Goal: Ask a question

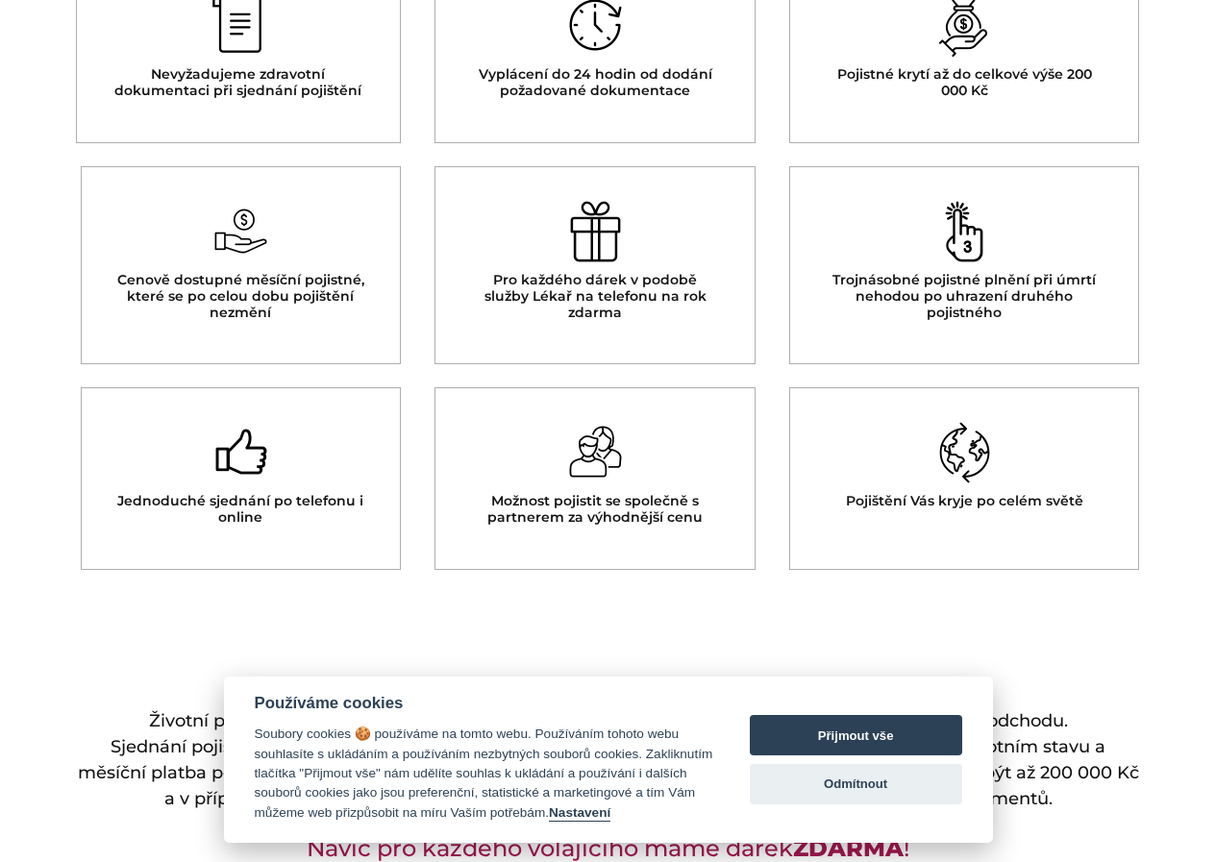
scroll to position [769, 0]
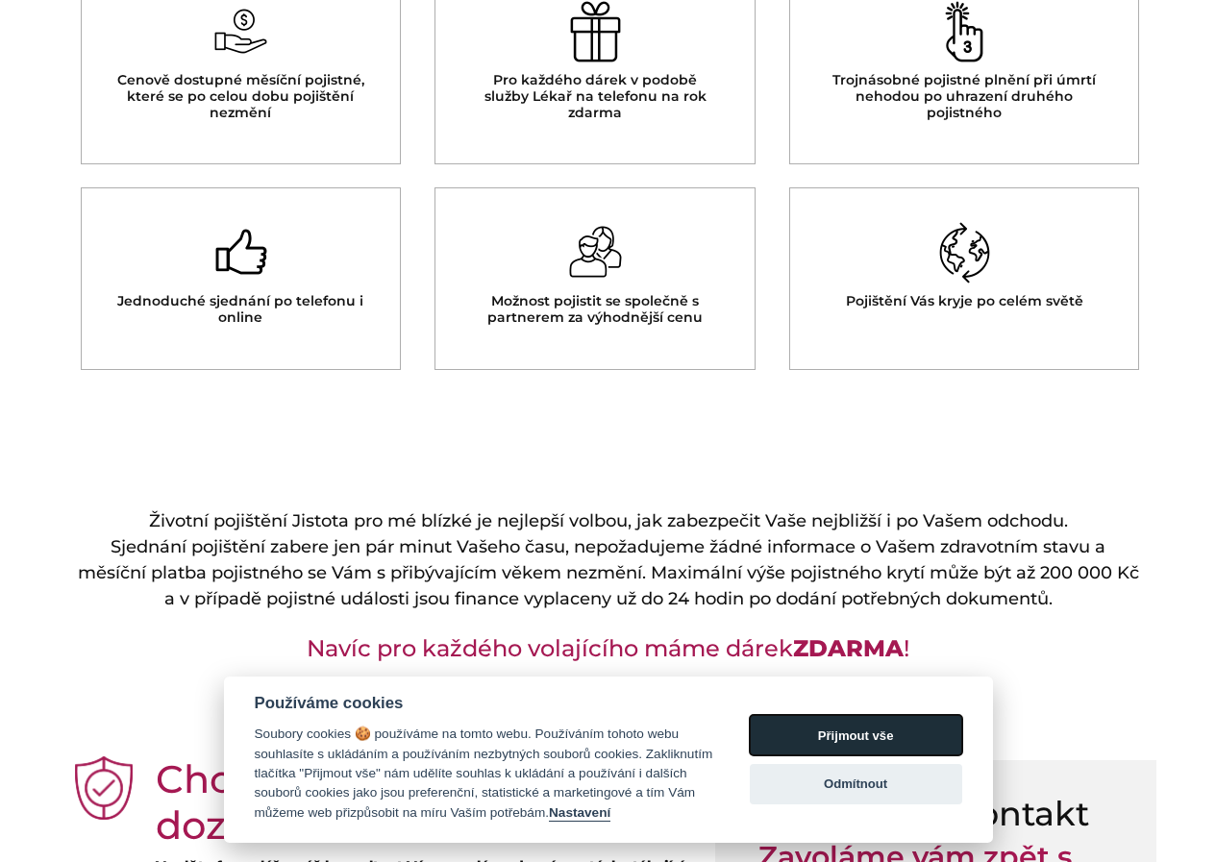
click at [860, 717] on button "Přijmout vše" at bounding box center [856, 735] width 212 height 40
checkbox input "true"
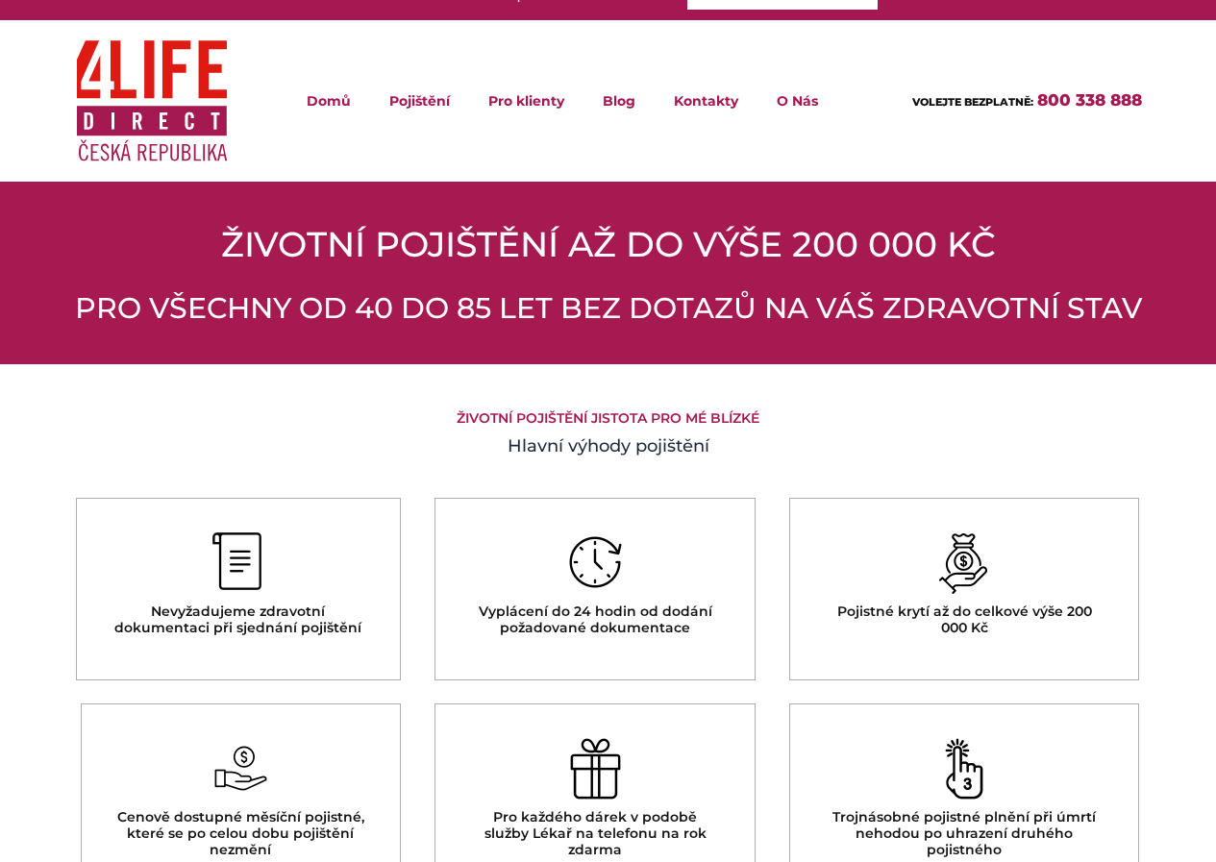
scroll to position [0, 0]
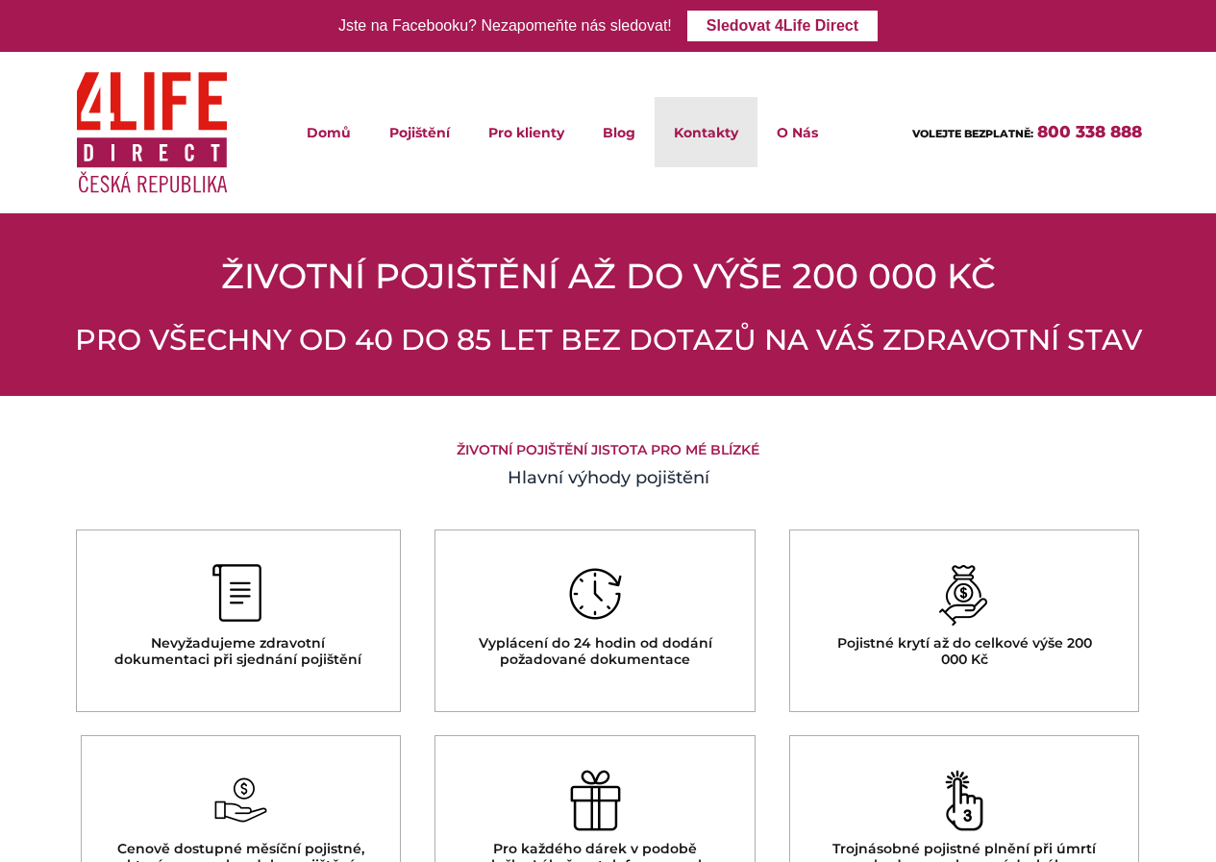
click at [724, 144] on link "Kontakty" at bounding box center [706, 132] width 103 height 70
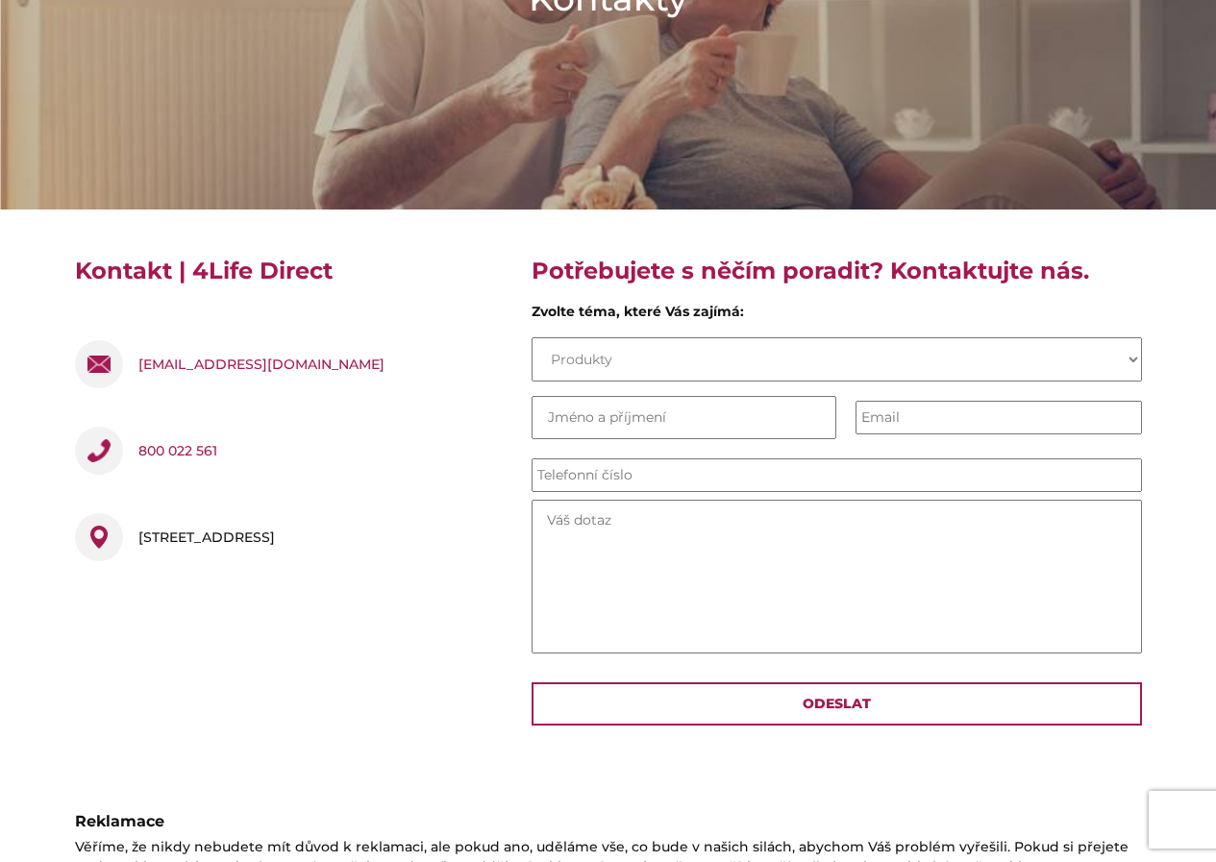
scroll to position [385, 0]
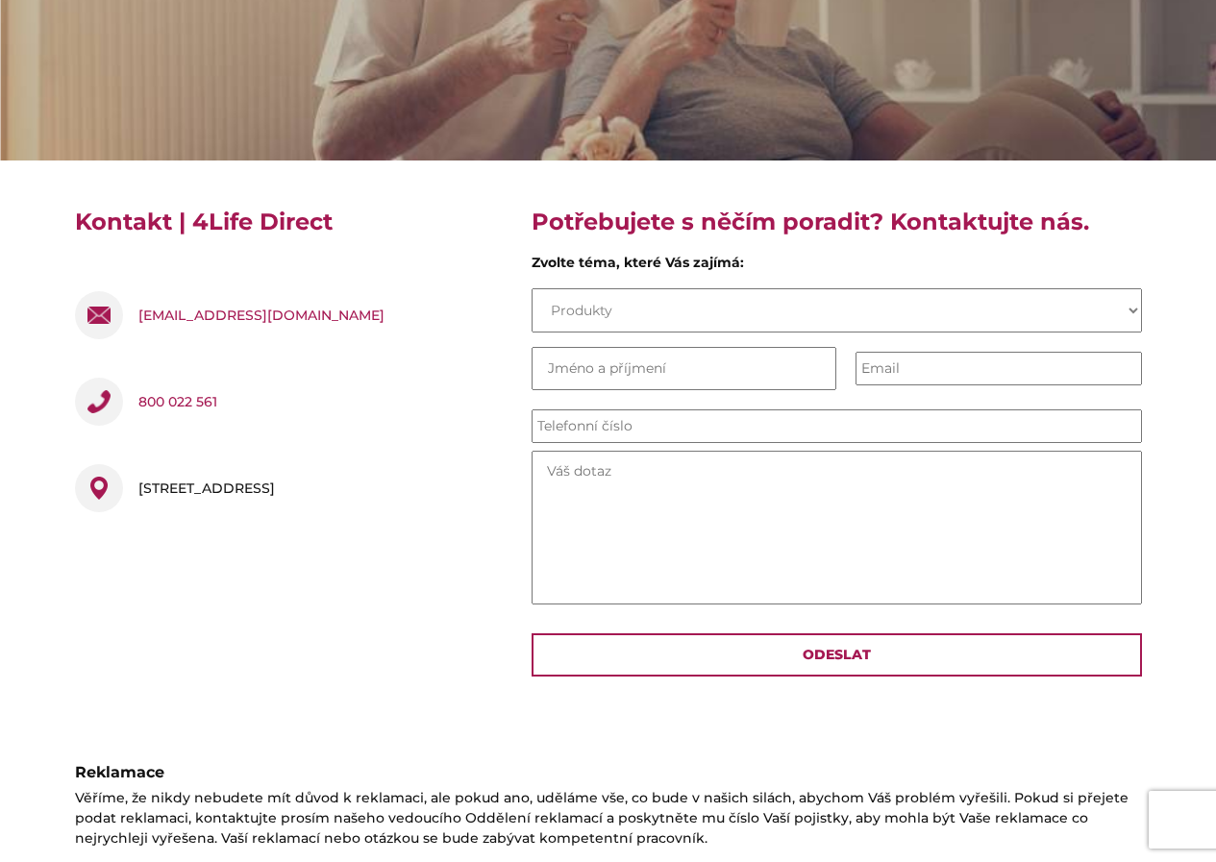
click at [616, 306] on select "Produkty Pojistná smlouva Pojistná událost O společnosti Práce Názor nebo nápad" at bounding box center [837, 310] width 610 height 44
select select "Pojistná událost"
click at [532, 288] on select "Produkty Pojistná smlouva Pojistná událost O společnosti Práce Názor nebo nápad" at bounding box center [837, 310] width 610 height 44
click at [686, 366] on input "Last Name *" at bounding box center [685, 368] width 306 height 43
type input "[PERSON_NAME]"
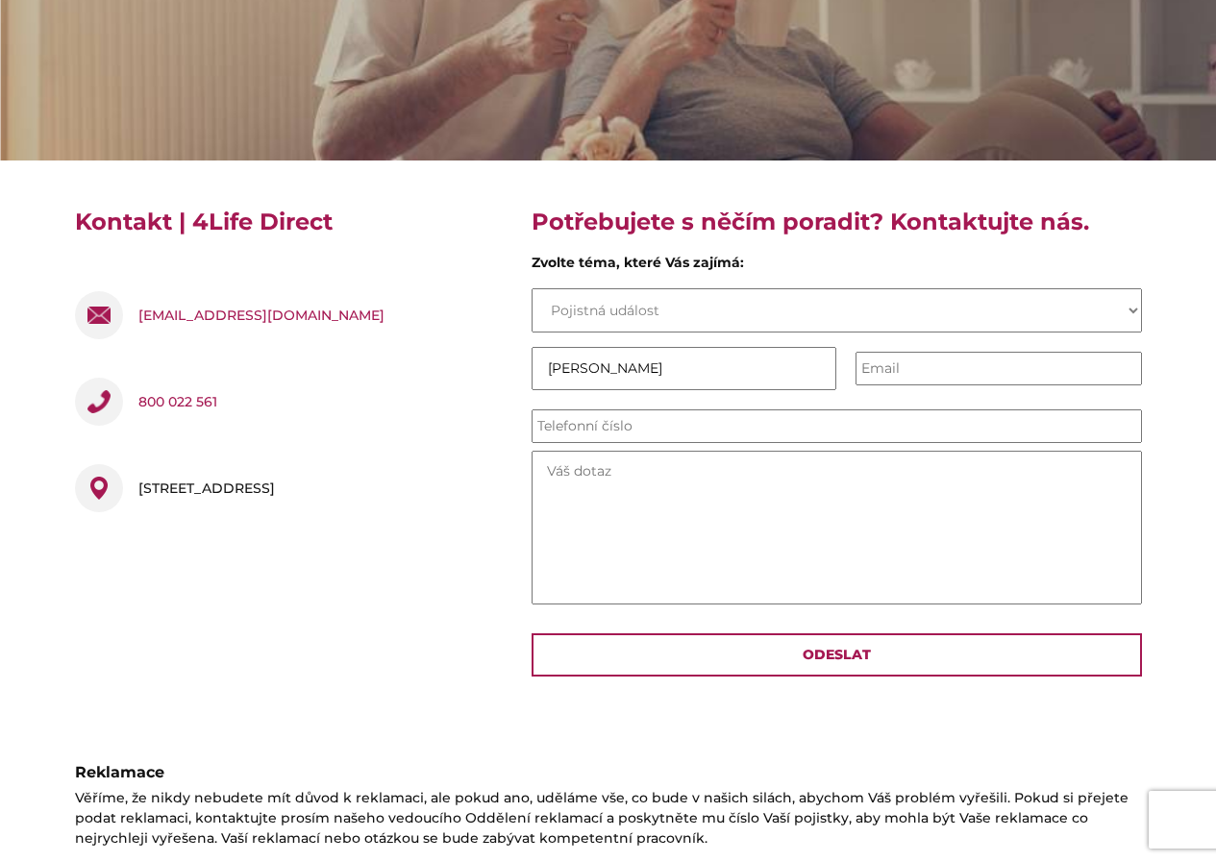
click at [889, 386] on ul "Untitled Produkty Pojistná smlouva Pojistná událost O společnosti Práce Názor n…" at bounding box center [837, 449] width 610 height 322
click at [893, 370] on input "Email" at bounding box center [999, 369] width 286 height 34
type input "[EMAIL_ADDRESS][DOMAIN_NAME]"
click at [633, 429] on input "Phone *" at bounding box center [837, 427] width 610 height 34
type input "731576526"
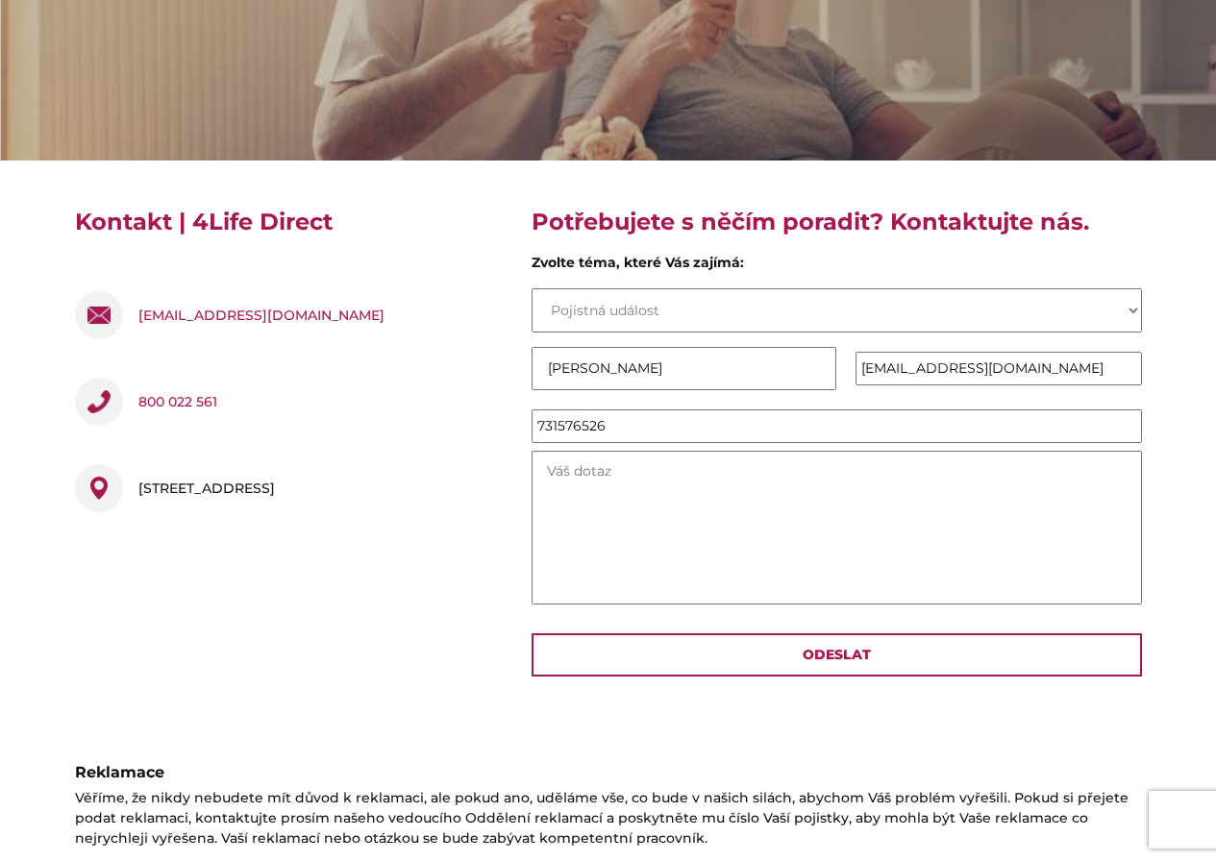
click at [593, 522] on textarea "Message *" at bounding box center [837, 528] width 610 height 154
click at [615, 486] on textarea "Message *" at bounding box center [837, 528] width 610 height 154
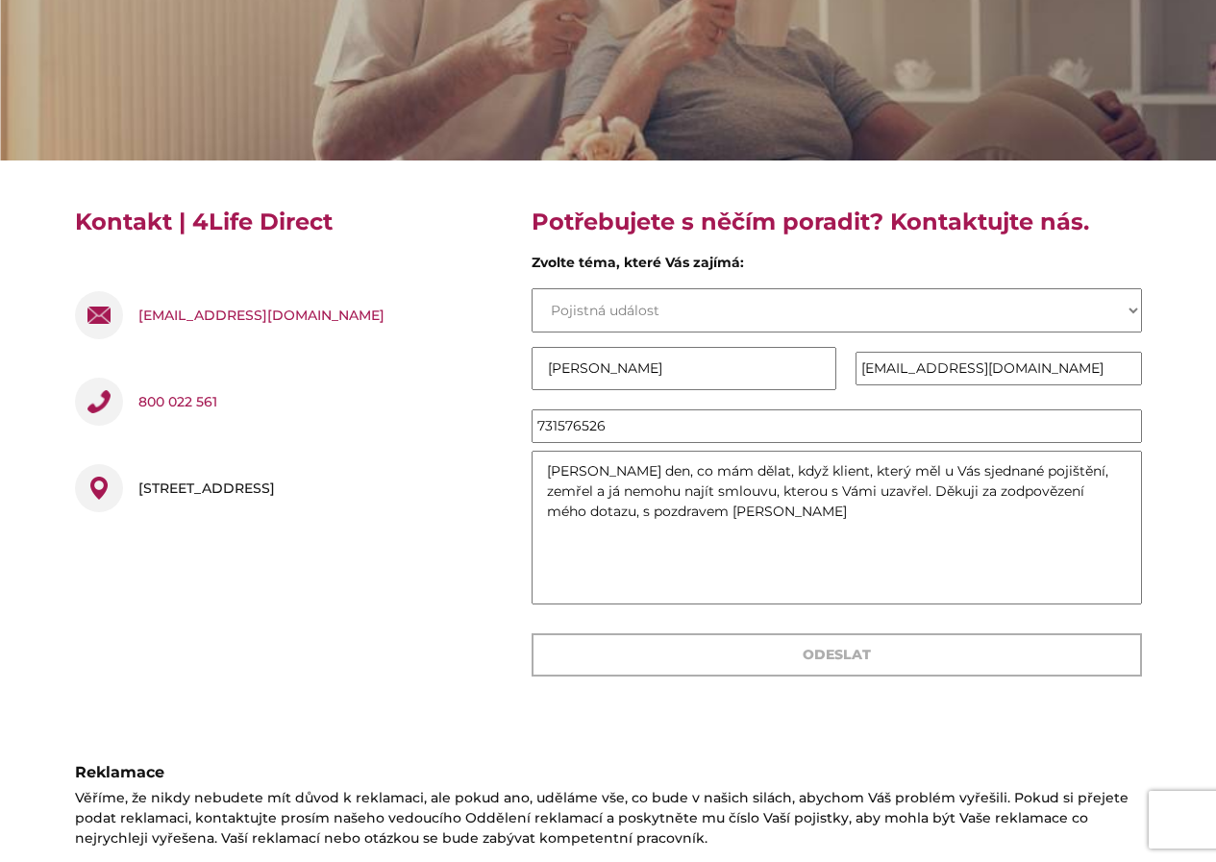
type textarea "[PERSON_NAME] den, co mám dělat, když klient, který měl u Vás sjednané pojištěn…"
click at [824, 646] on input "Odeslat" at bounding box center [837, 655] width 610 height 43
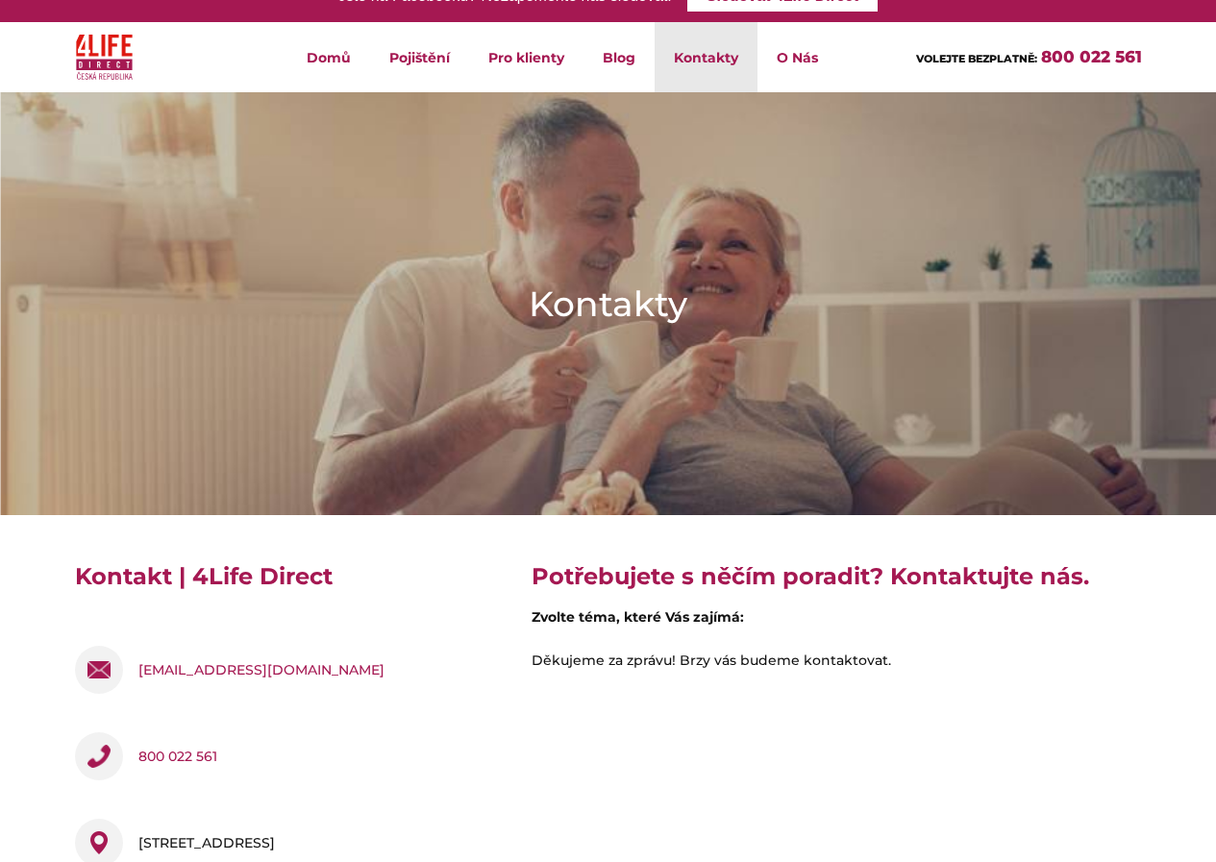
scroll to position [0, 0]
